Goal: Information Seeking & Learning: Learn about a topic

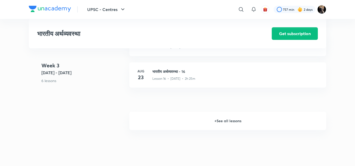
click at [218, 119] on h6 "+ See all lessons" at bounding box center [227, 121] width 197 height 18
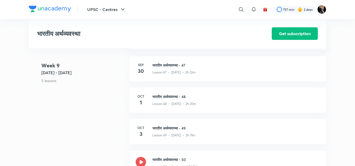
scroll to position [1853, 0]
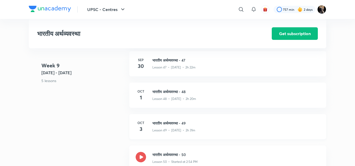
click at [170, 120] on h3 "भारतीय अर्थव्यवस्था - 49" at bounding box center [236, 123] width 168 height 6
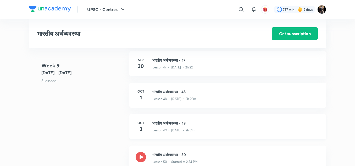
click at [170, 120] on h3 "भारतीय अर्थव्यवस्था - 49" at bounding box center [236, 123] width 168 height 6
click at [161, 123] on h3 "भारतीय अर्थव्यवस्था - 49" at bounding box center [236, 123] width 168 height 6
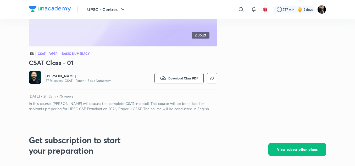
scroll to position [56, 0]
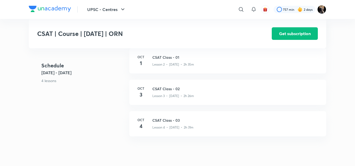
scroll to position [138, 0]
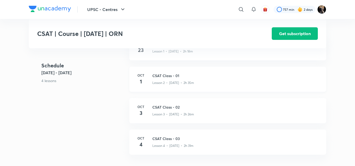
click at [166, 78] on h3 "CSAT Class - 01" at bounding box center [236, 76] width 168 height 6
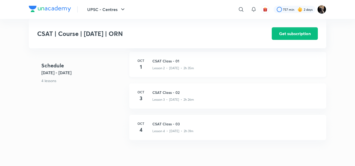
scroll to position [153, 0]
click at [162, 95] on h3 "CSAT Class - 02" at bounding box center [236, 92] width 168 height 6
click at [163, 63] on h3 "CSAT Class - 01" at bounding box center [236, 61] width 168 height 6
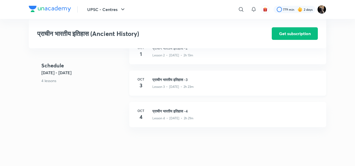
scroll to position [232, 0]
click at [161, 80] on h3 "प्राचीन भारतीय इतिहास -3" at bounding box center [236, 80] width 168 height 6
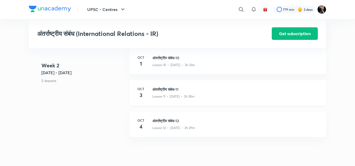
scroll to position [502, 0]
click at [157, 89] on h3 "अंतर्राष्ट्रीय संबंध-11" at bounding box center [236, 90] width 168 height 6
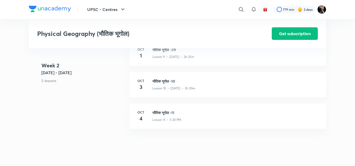
scroll to position [478, 0]
click at [165, 82] on h3 "भौतिक भूगोल -10" at bounding box center [236, 83] width 168 height 6
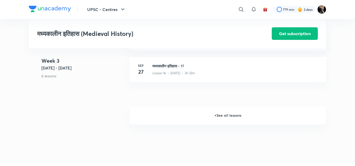
scroll to position [711, 0]
click at [213, 116] on h6 "+ See all lessons" at bounding box center [227, 115] width 197 height 18
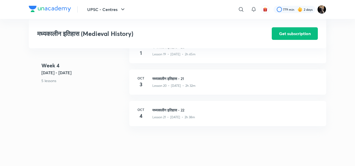
scroll to position [852, 0]
click at [172, 78] on h3 "मध्यकालीन इतिहास - 21" at bounding box center [236, 79] width 168 height 6
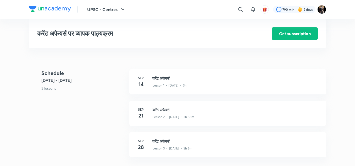
scroll to position [163, 0]
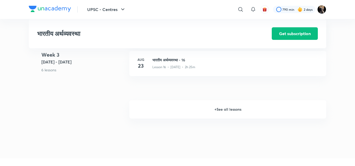
scroll to position [708, 0]
click at [231, 111] on h6 "+ See all lessons" at bounding box center [227, 111] width 197 height 18
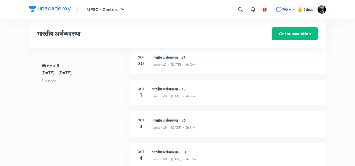
scroll to position [1856, 0]
click at [160, 150] on h3 "भारतीय अर्थव्यवस्था - 50" at bounding box center [236, 152] width 168 height 6
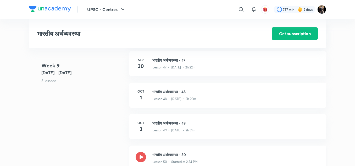
click at [165, 152] on h3 "भारतीय अर्थव्यवस्था - 50" at bounding box center [236, 155] width 168 height 6
